Goal: Task Accomplishment & Management: Use online tool/utility

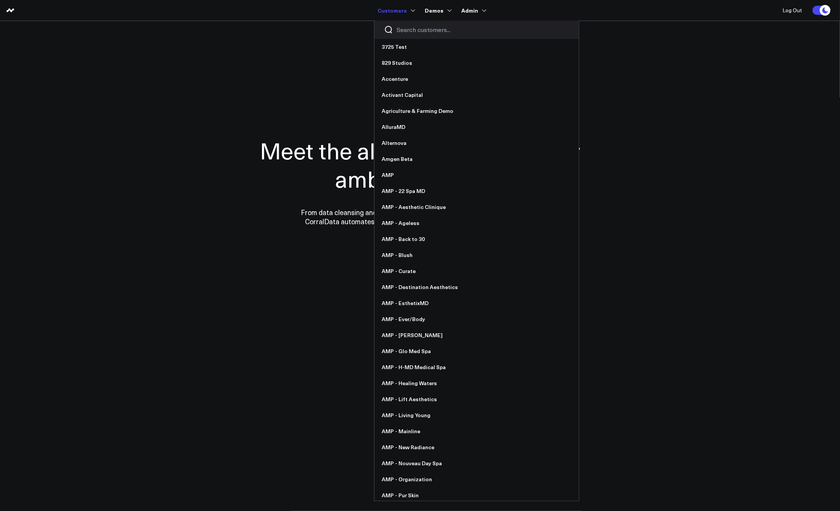
click at [409, 29] on input "Search customers input" at bounding box center [483, 30] width 172 height 8
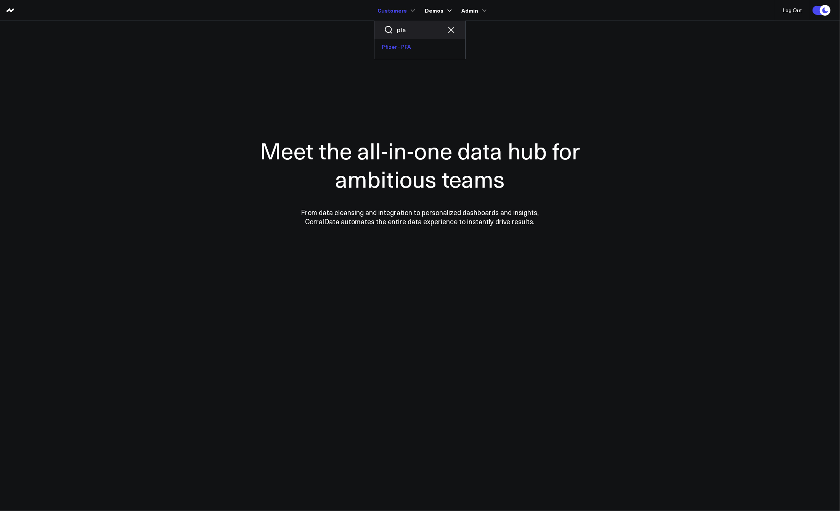
type input "pfa"
click at [405, 52] on link "Pfizer - PFA" at bounding box center [419, 47] width 91 height 16
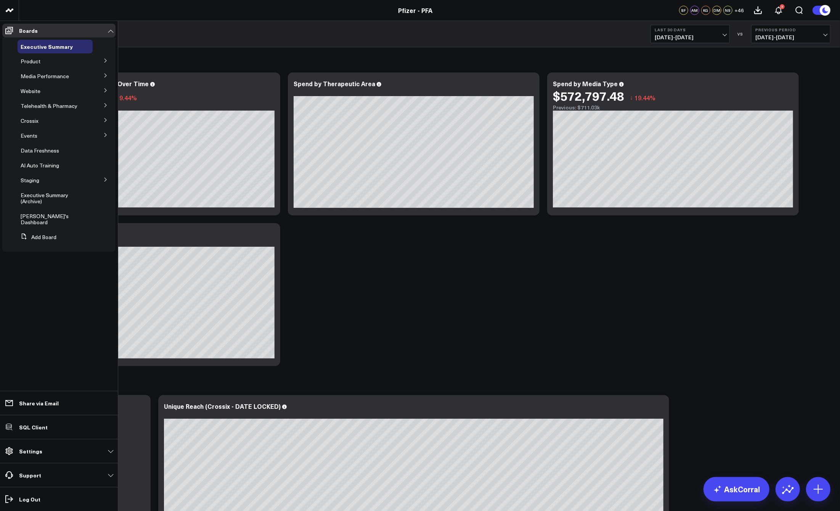
click at [105, 75] on icon at bounding box center [105, 75] width 5 height 5
click at [40, 91] on span "Media HVAs" at bounding box center [40, 89] width 30 height 7
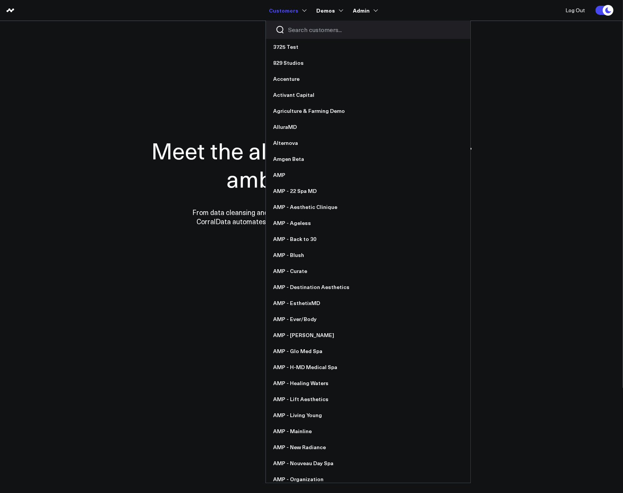
click at [301, 27] on input "Search customers input" at bounding box center [374, 30] width 172 height 8
click at [300, 29] on input "Search customers input" at bounding box center [374, 30] width 172 height 8
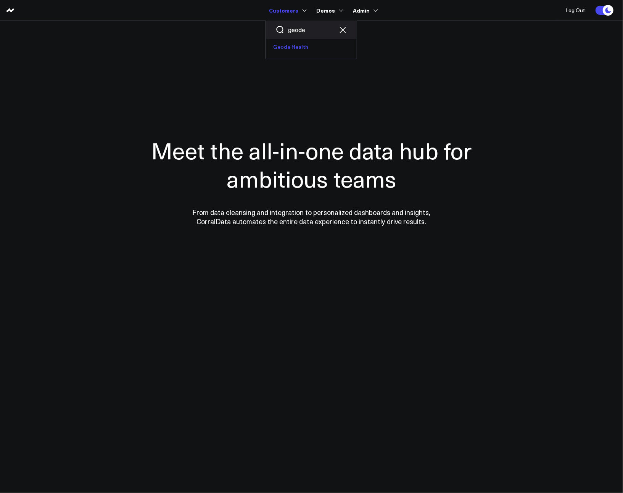
type input "geode"
click at [300, 53] on link "Geode Health" at bounding box center [311, 47] width 91 height 16
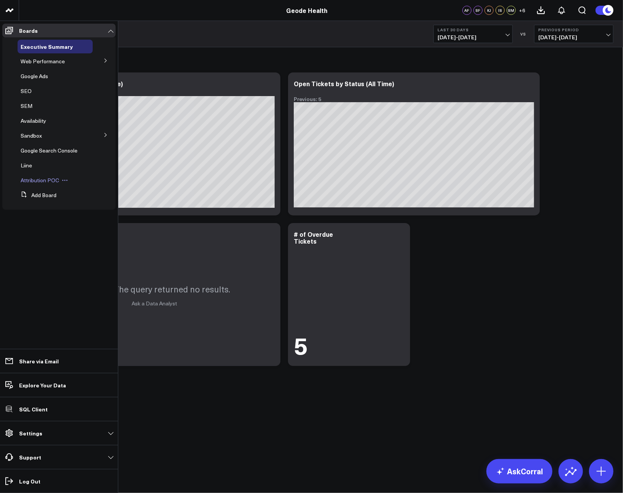
click at [36, 183] on span "Attribution POC" at bounding box center [40, 180] width 39 height 7
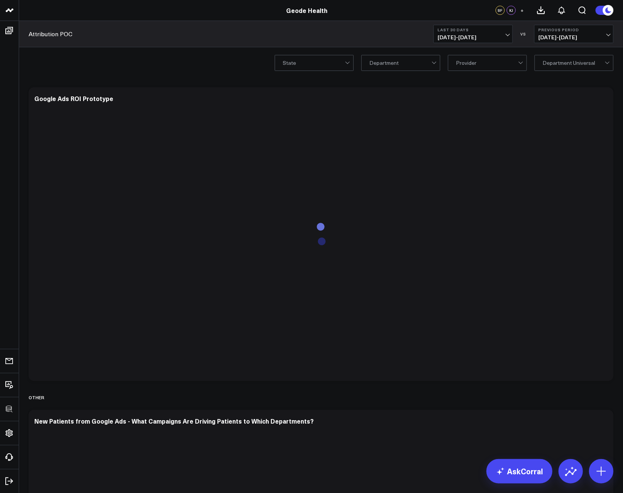
click at [460, 29] on b "Last 30 Days" at bounding box center [472, 29] width 71 height 5
click at [464, 223] on link "YTD" at bounding box center [473, 229] width 79 height 14
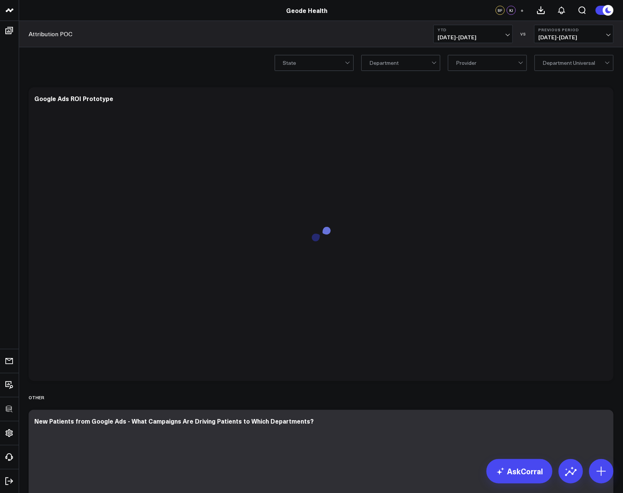
click at [619, 135] on div "Modify via AI Copy link to widget Ask support Remove Create linked copy Executi…" at bounding box center [321, 415] width 604 height 675
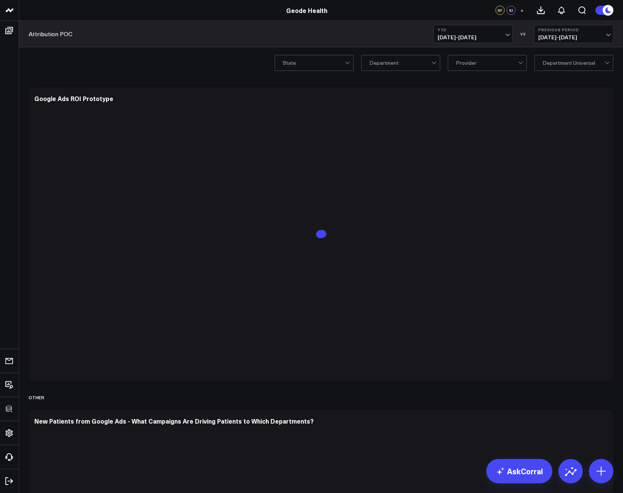
click at [582, 60] on div at bounding box center [573, 62] width 62 height 15
click at [225, 67] on div "State Department Provider Department Universal" at bounding box center [321, 62] width 604 height 31
click at [194, 64] on div "State Department Provider Department Universal" at bounding box center [321, 62] width 604 height 31
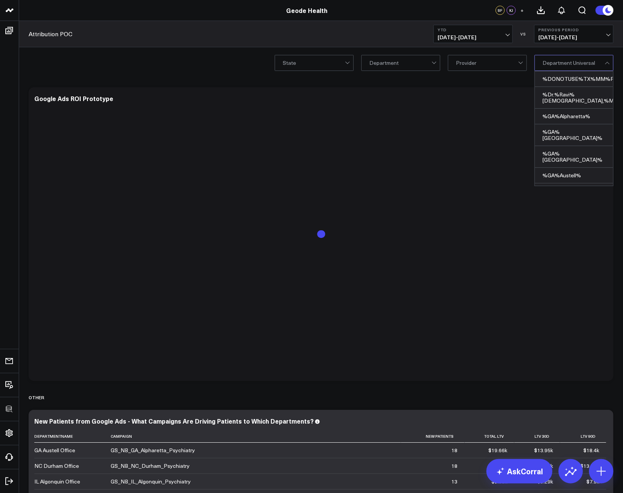
click at [563, 66] on div at bounding box center [573, 62] width 62 height 15
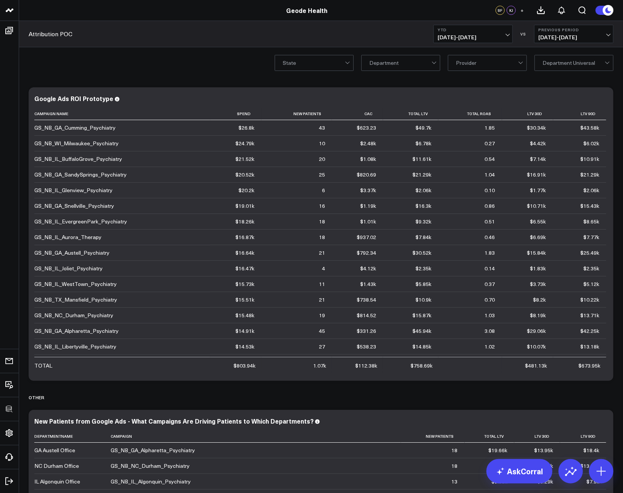
click at [399, 71] on div "State Department Provider Department Universal" at bounding box center [321, 62] width 604 height 31
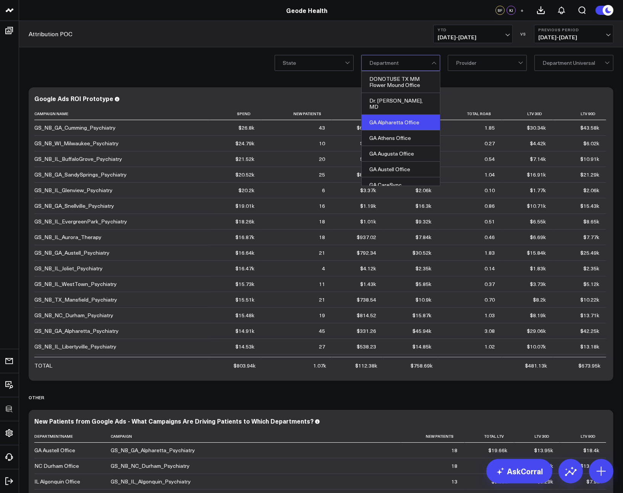
click at [397, 115] on div "GA Alpharetta Office" at bounding box center [400, 123] width 78 height 16
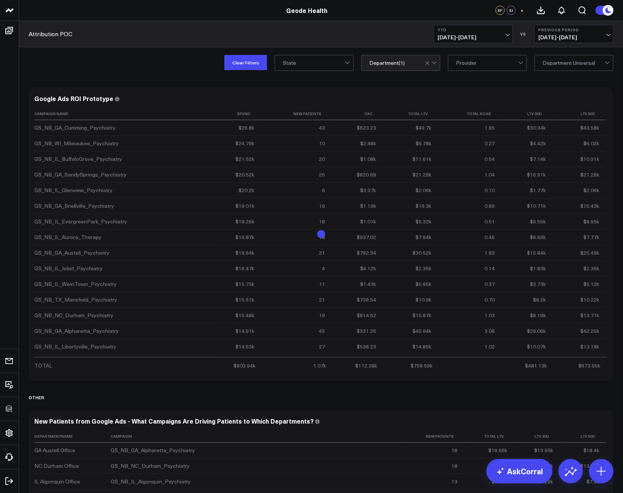
click at [141, 77] on div "Clear Filters State option GA Alpharetta Office, selected. Department ( 1 ) Pro…" at bounding box center [321, 62] width 604 height 31
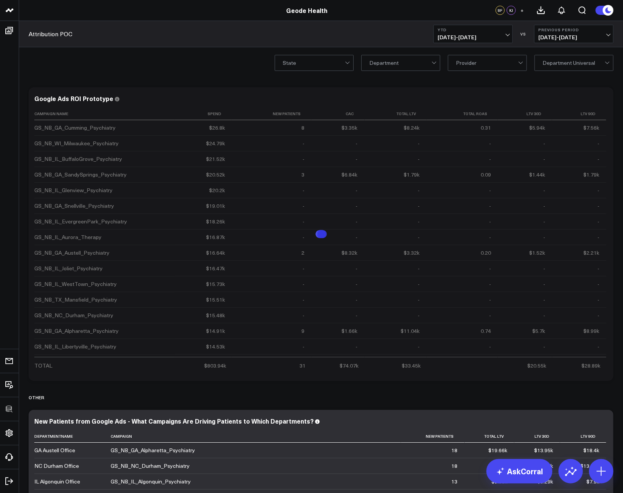
click at [580, 66] on div at bounding box center [573, 62] width 62 height 15
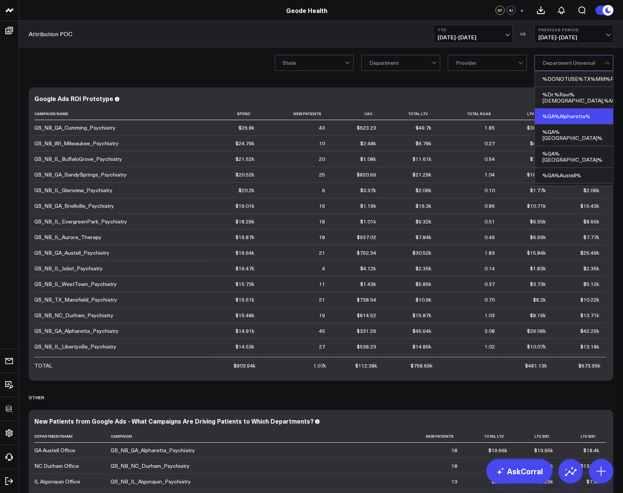
click at [572, 111] on div "%GA%Alpharetta%" at bounding box center [574, 117] width 78 height 16
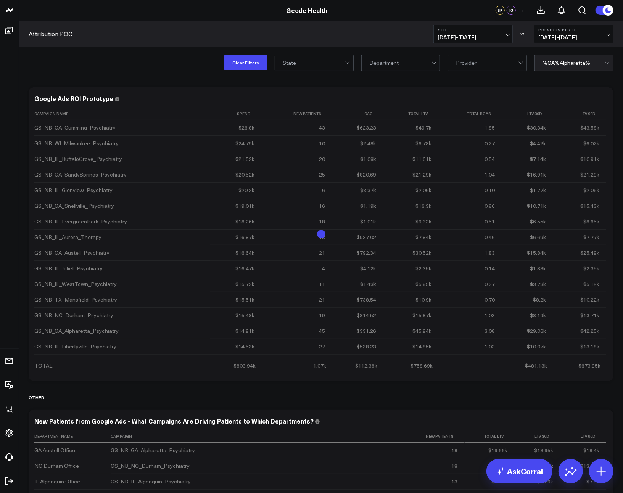
click at [175, 77] on div "Clear Filters State Department Provider option %GA%Alpharetta%, selected. %GA%A…" at bounding box center [321, 62] width 604 height 31
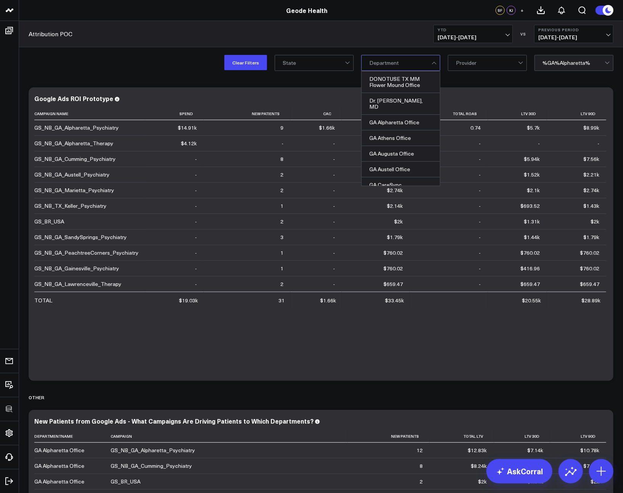
click at [513, 85] on div "Modify via AI Copy link to widget Ask support Remove Create linked copy Executi…" at bounding box center [321, 396] width 592 height 624
click at [366, 66] on div "Department" at bounding box center [400, 63] width 79 height 16
click at [401, 47] on div "Attribution POC YTD 01/01/25 - 08/26/25 VS Previous Period 05/08/24 - 12/31/24" at bounding box center [321, 34] width 604 height 26
click at [432, 66] on div at bounding box center [434, 62] width 6 height 15
click at [433, 64] on div at bounding box center [434, 64] width 4 height 4
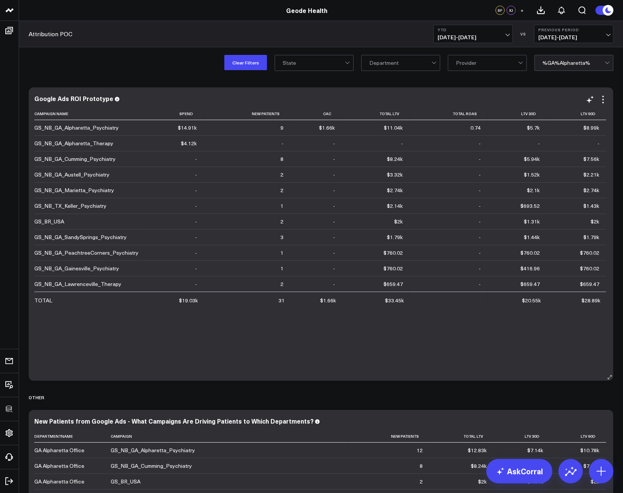
click at [352, 368] on div "Campaign Name Spend New Patients Cac Total Ltv Total Roas Ltv 30d Ltv 90d GS_NB…" at bounding box center [320, 241] width 573 height 266
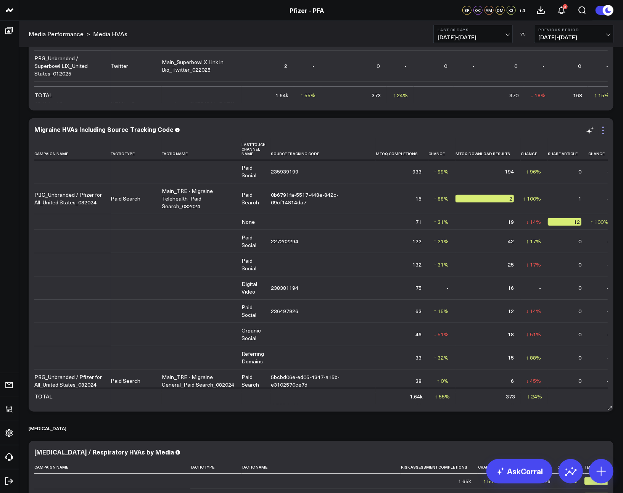
click at [605, 133] on icon at bounding box center [602, 130] width 9 height 9
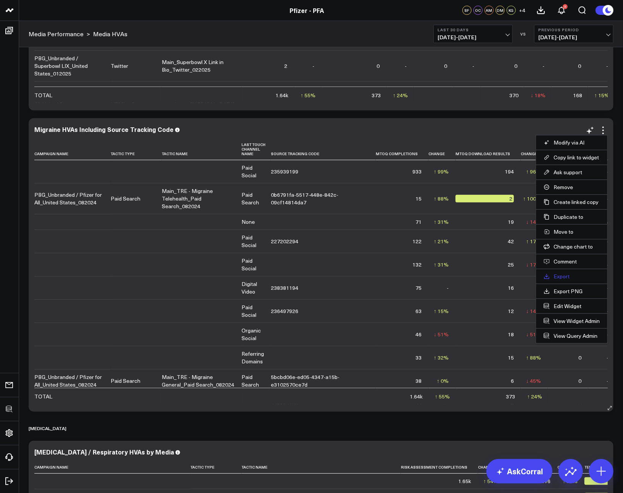
click at [566, 276] on link "Export" at bounding box center [571, 276] width 56 height 7
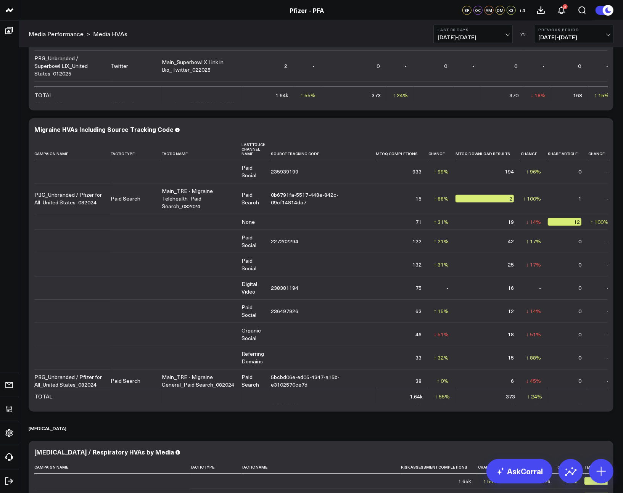
click at [520, 12] on span "+ 4" at bounding box center [522, 10] width 6 height 5
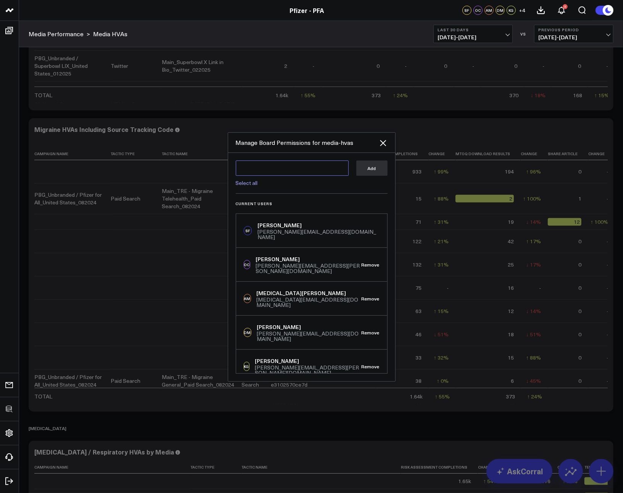
click at [301, 169] on textarea at bounding box center [292, 168] width 113 height 15
click at [298, 167] on textarea "g" at bounding box center [292, 168] width 113 height 15
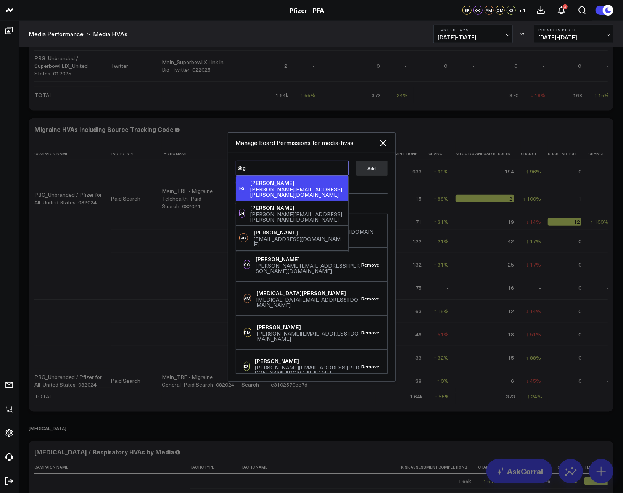
type textarea "@"
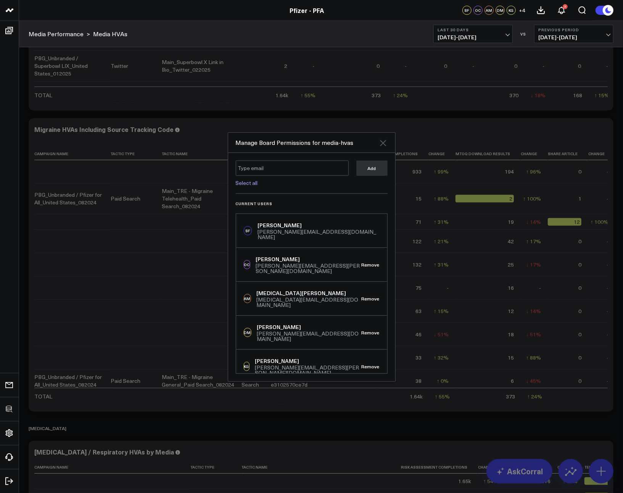
click at [382, 141] on icon "Close" at bounding box center [382, 142] width 9 height 9
